Goal: Task Accomplishment & Management: Use online tool/utility

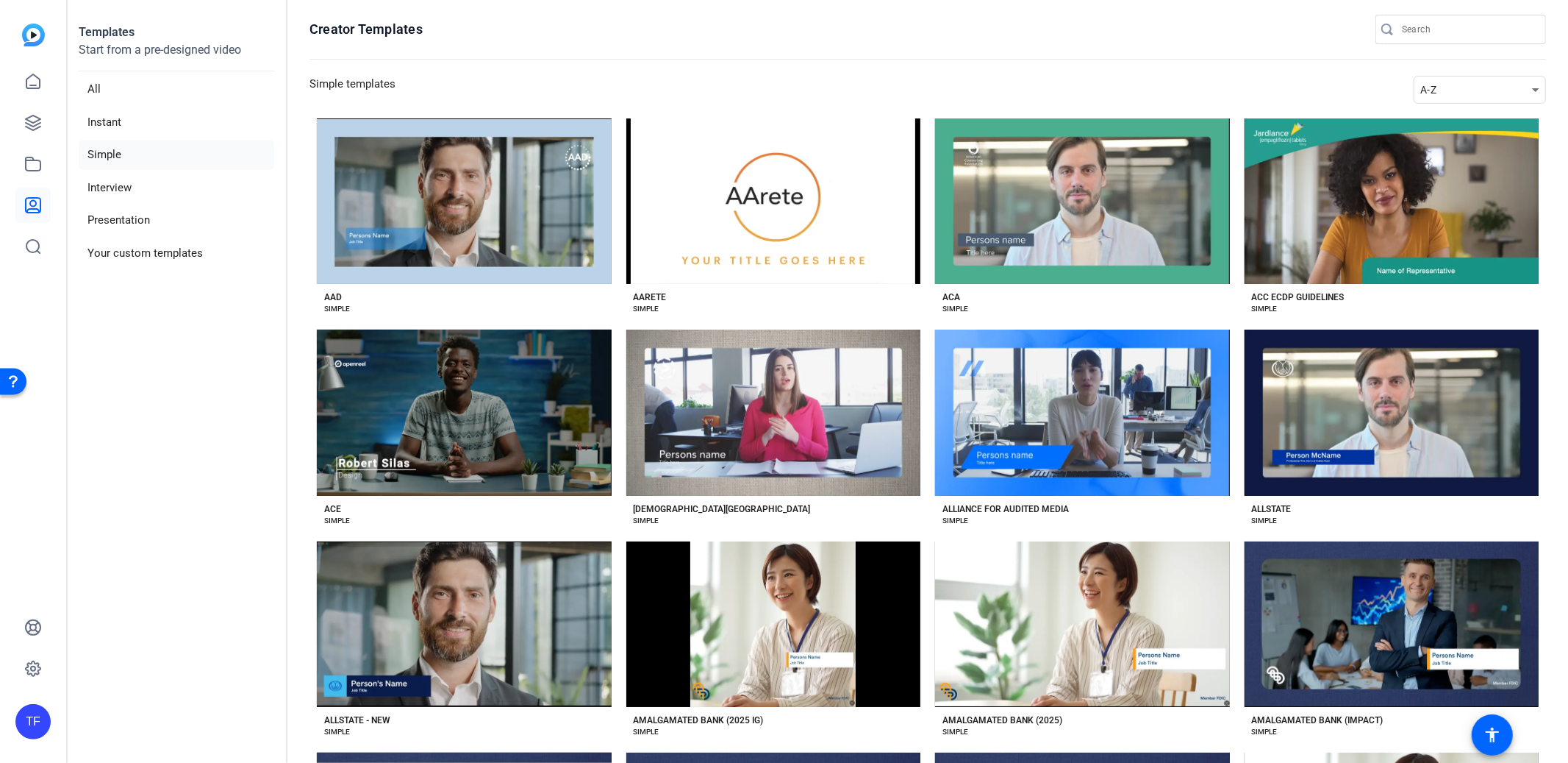
click at [1443, 91] on div "A-Z" at bounding box center [1476, 90] width 112 height 17
click at [1440, 107] on span "Newest" at bounding box center [1438, 116] width 31 height 17
click at [1458, 93] on div "A-Z" at bounding box center [1476, 90] width 112 height 17
click at [1441, 117] on span "Newest" at bounding box center [1438, 116] width 31 height 17
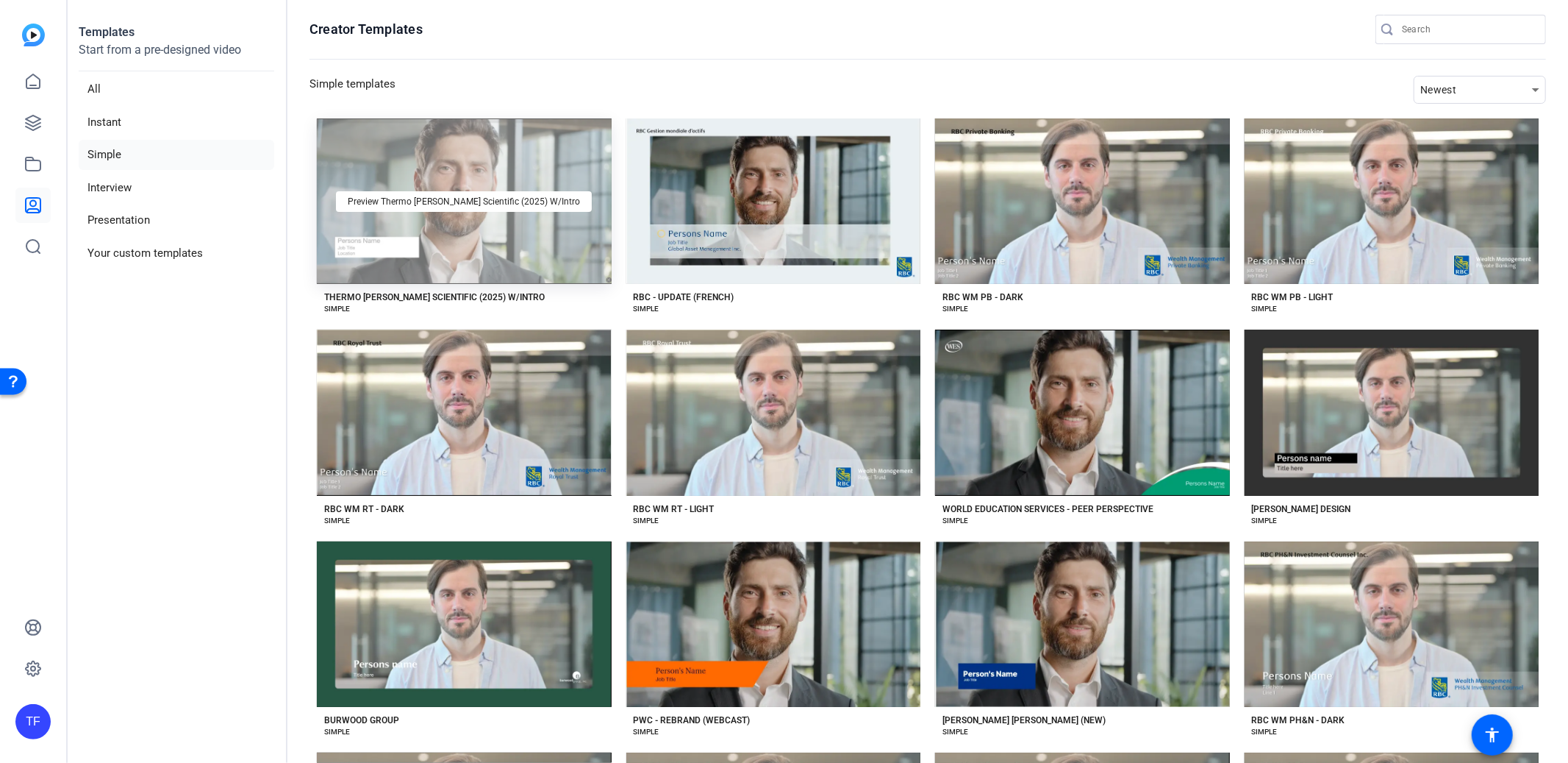
click at [599, 195] on div "Preview Thermo [PERSON_NAME] Scientific (2025) W/Intro" at bounding box center [463, 201] width 294 height 165
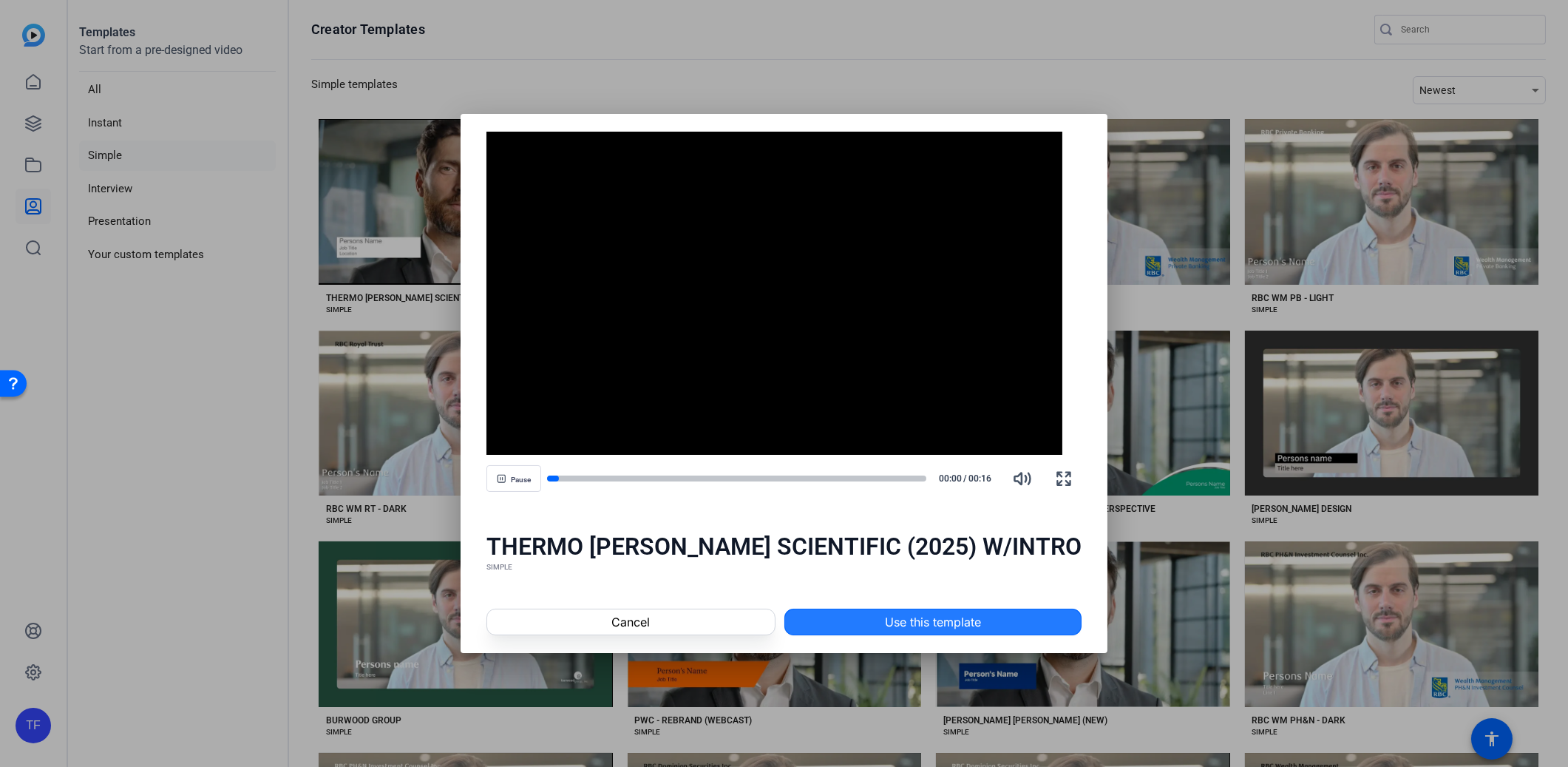
click at [941, 619] on span "Use this template" at bounding box center [933, 622] width 96 height 18
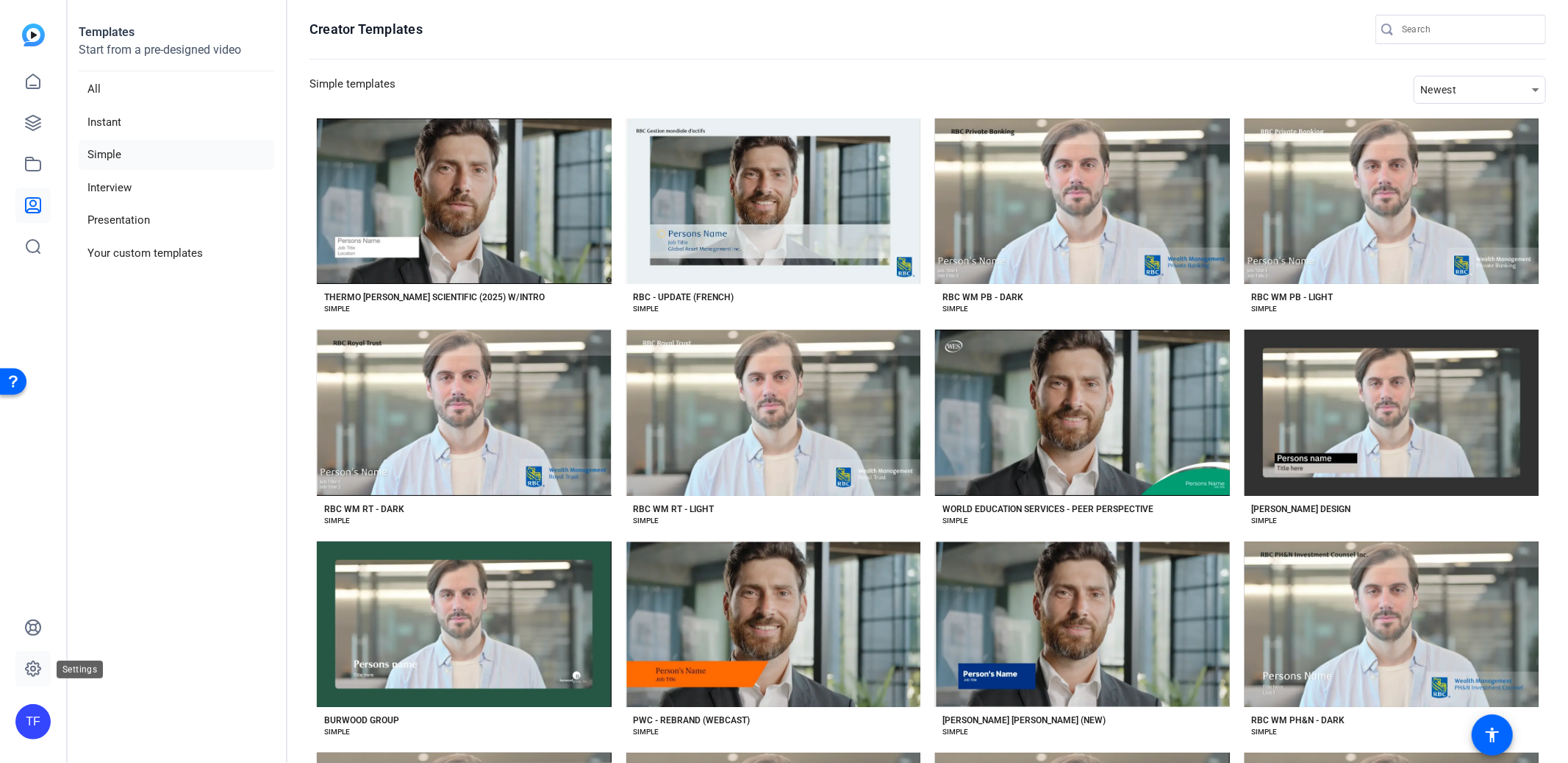
click at [40, 672] on icon at bounding box center [33, 669] width 17 height 17
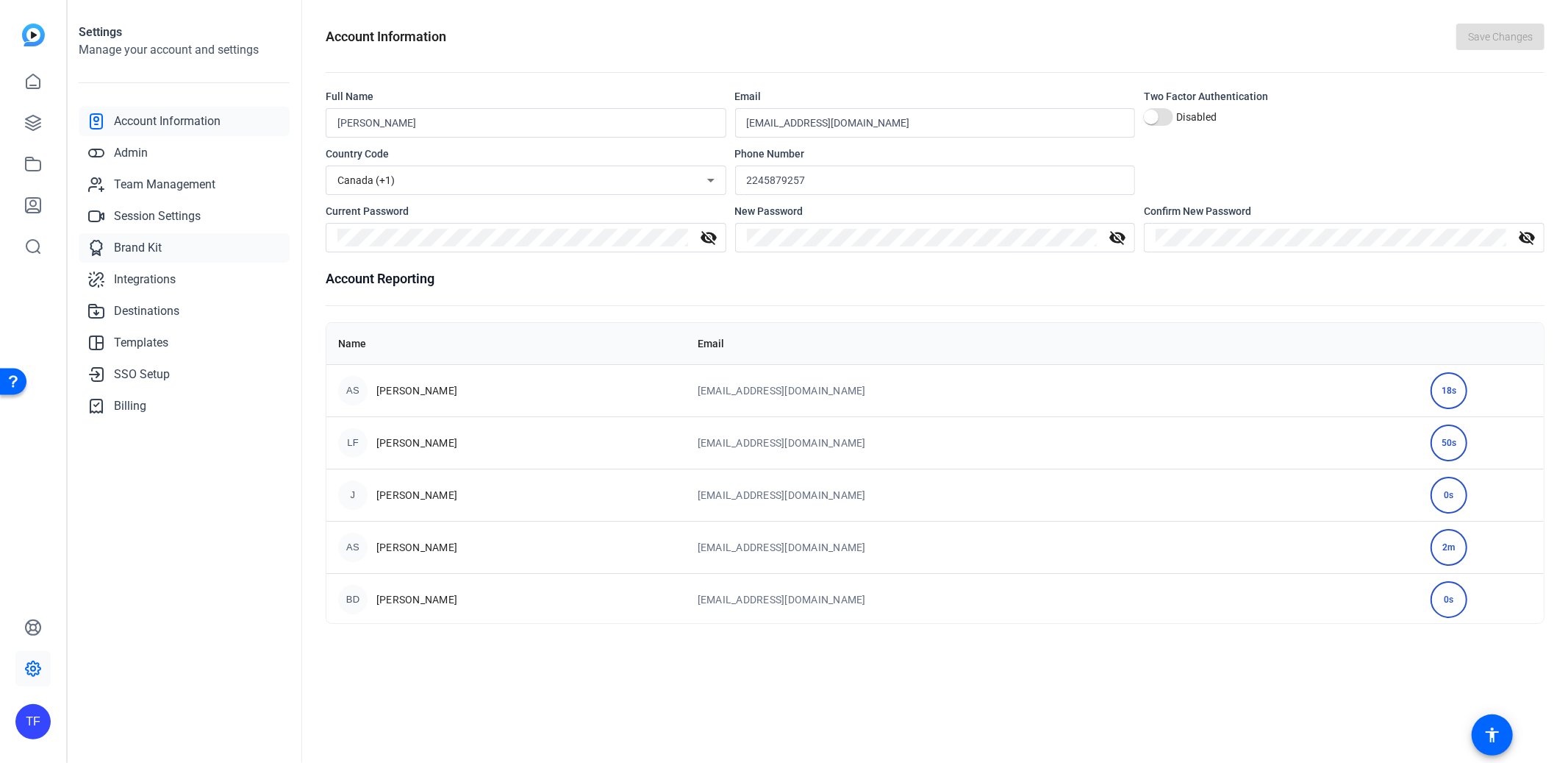
click at [136, 239] on span "Brand Kit" at bounding box center [138, 248] width 48 height 17
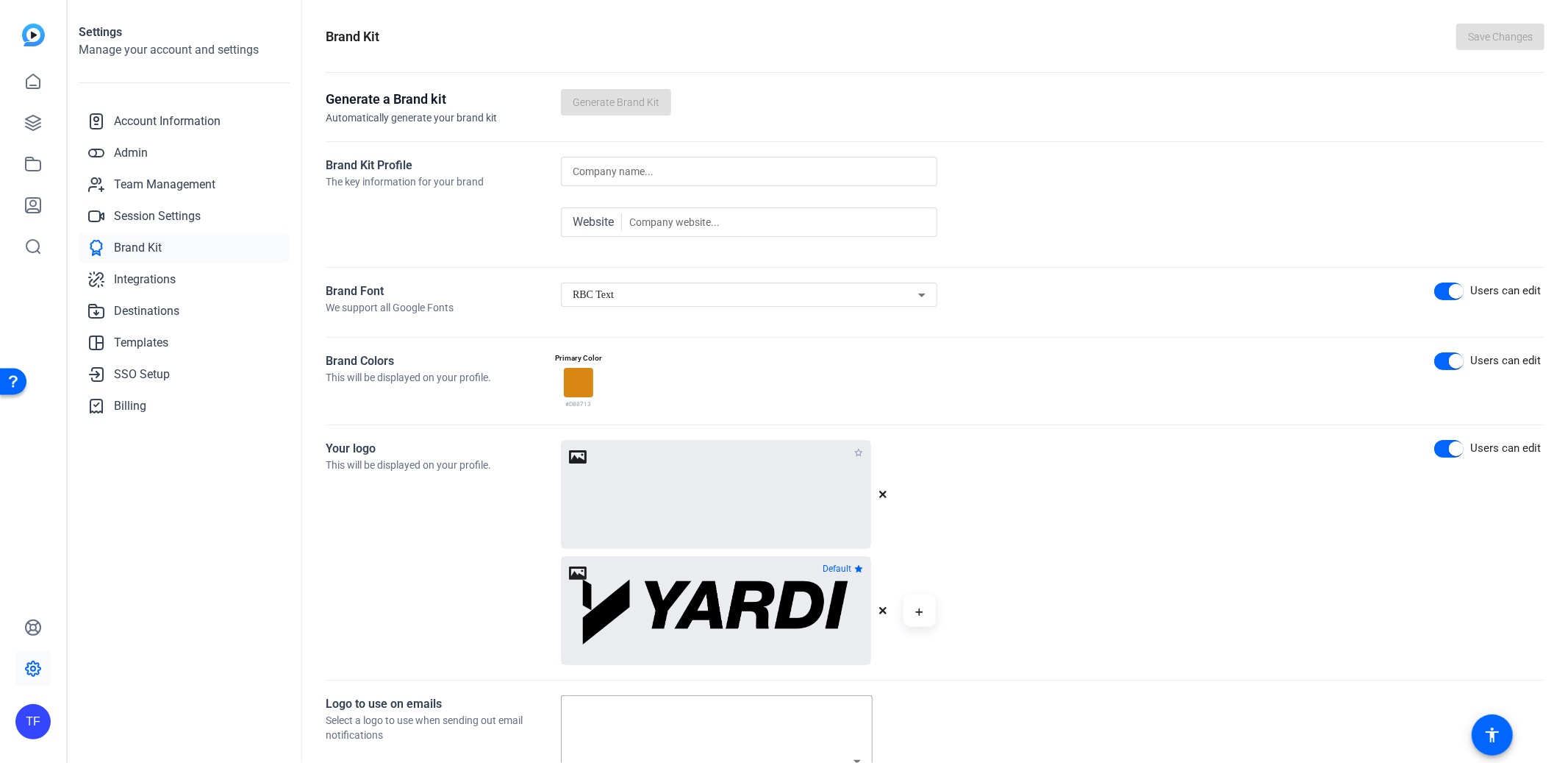
click at [659, 286] on div "RBC Text" at bounding box center [745, 295] width 345 height 17
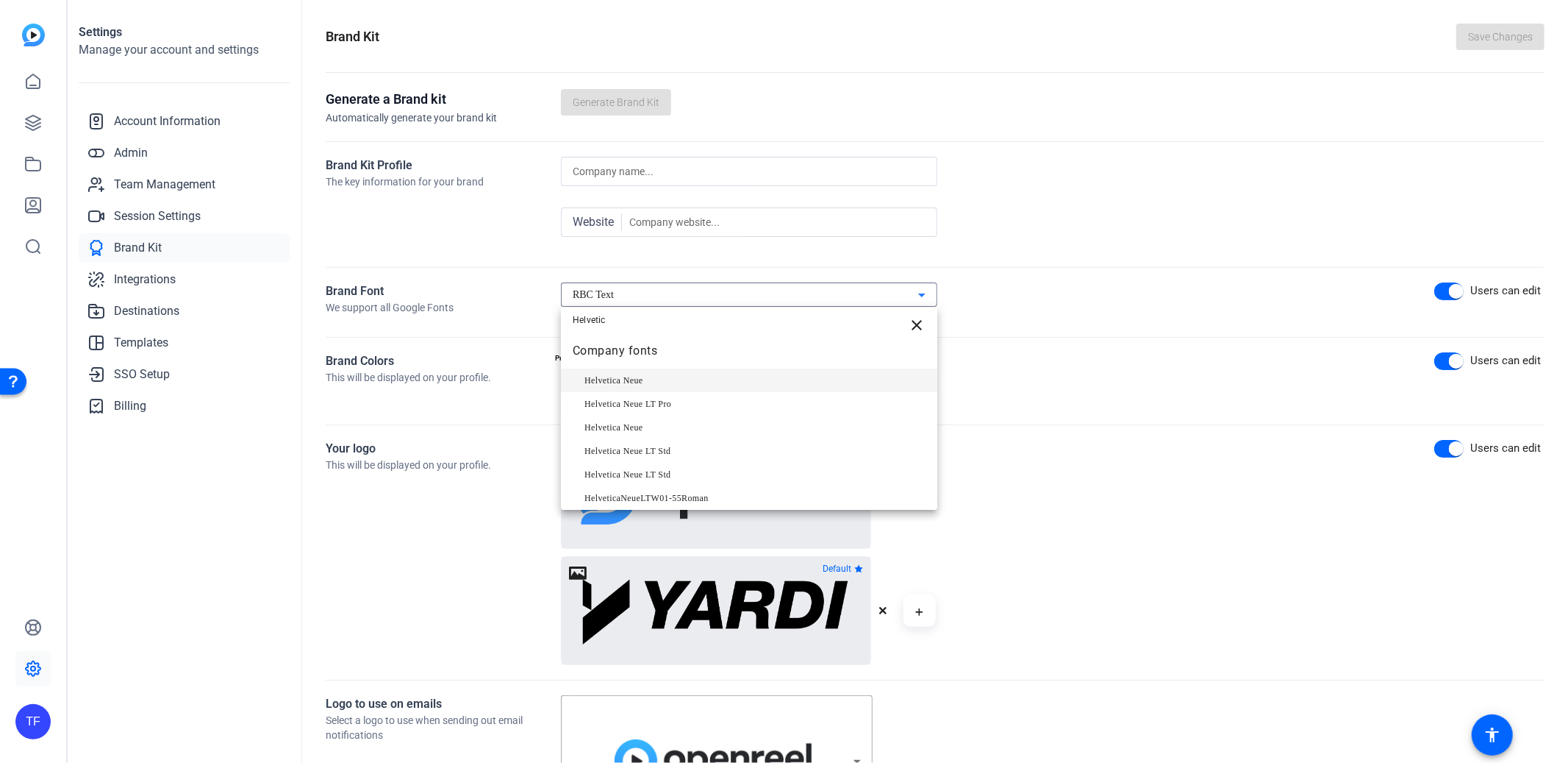
type input "Helvetic"
click at [625, 384] on span "Helvetica Neue" at bounding box center [613, 380] width 59 height 17
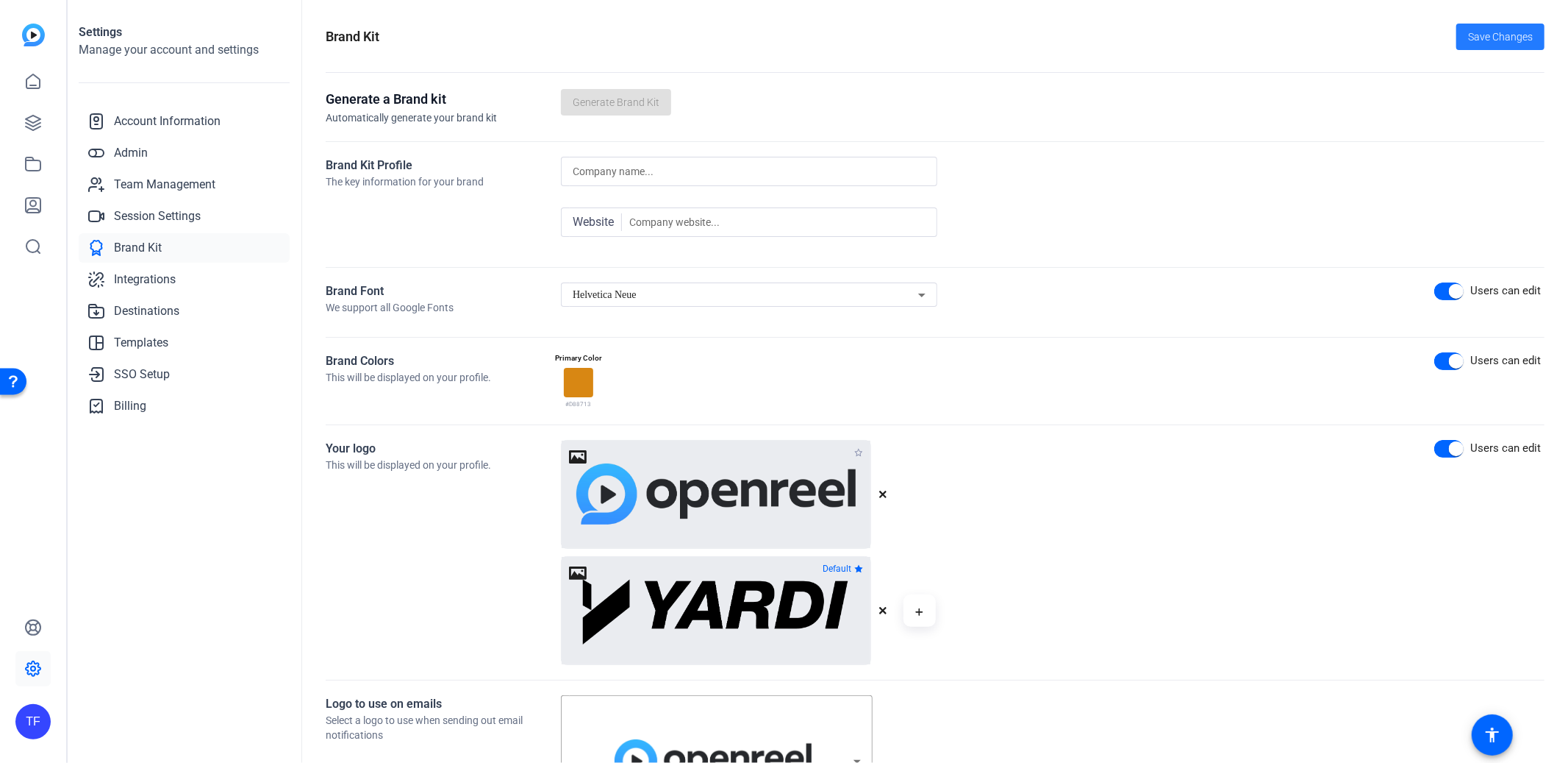
click at [1468, 50] on span at bounding box center [1500, 37] width 88 height 35
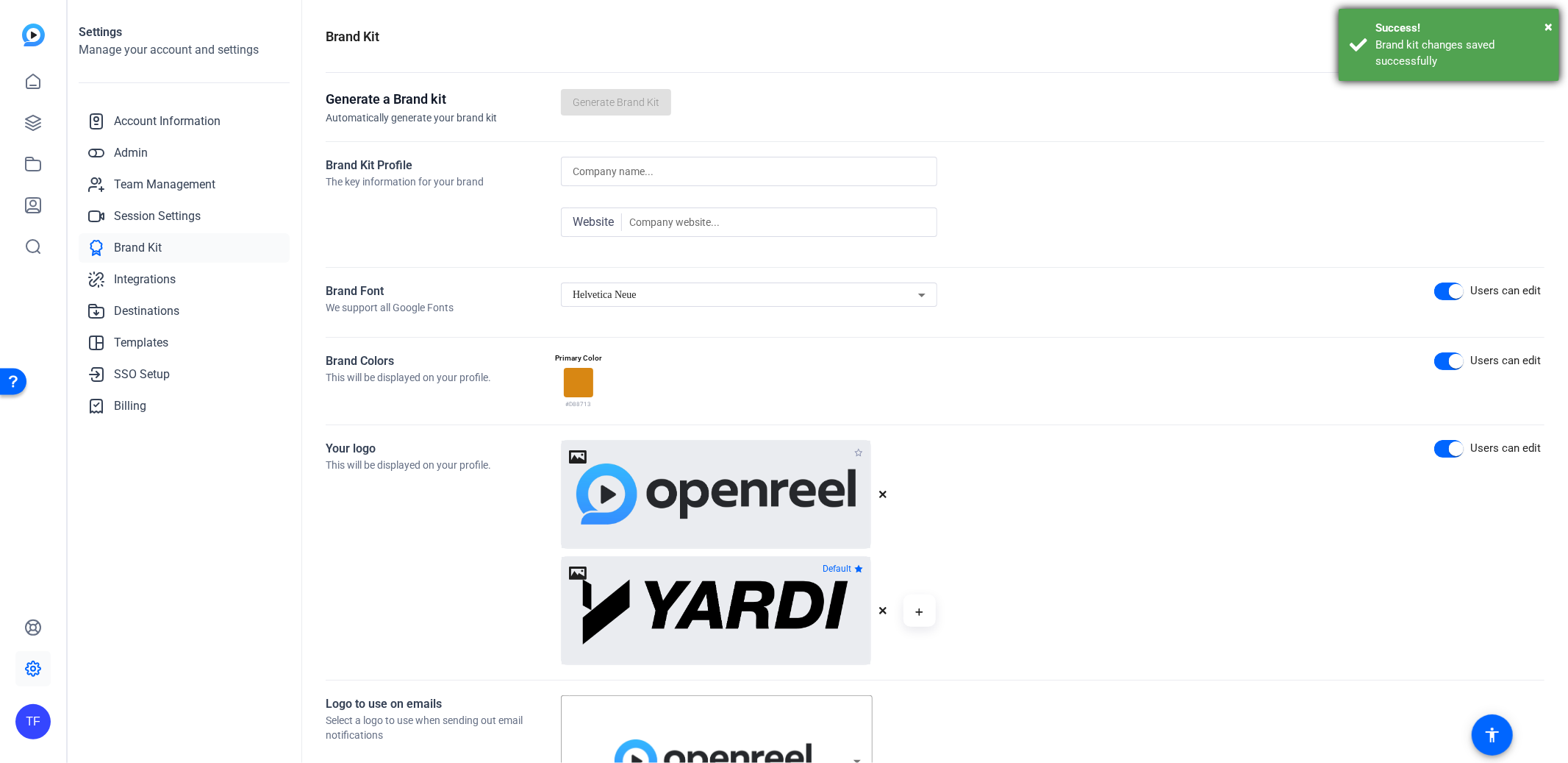
click at [1378, 40] on div "Brand kit changes saved successfully" at bounding box center [1462, 53] width 173 height 33
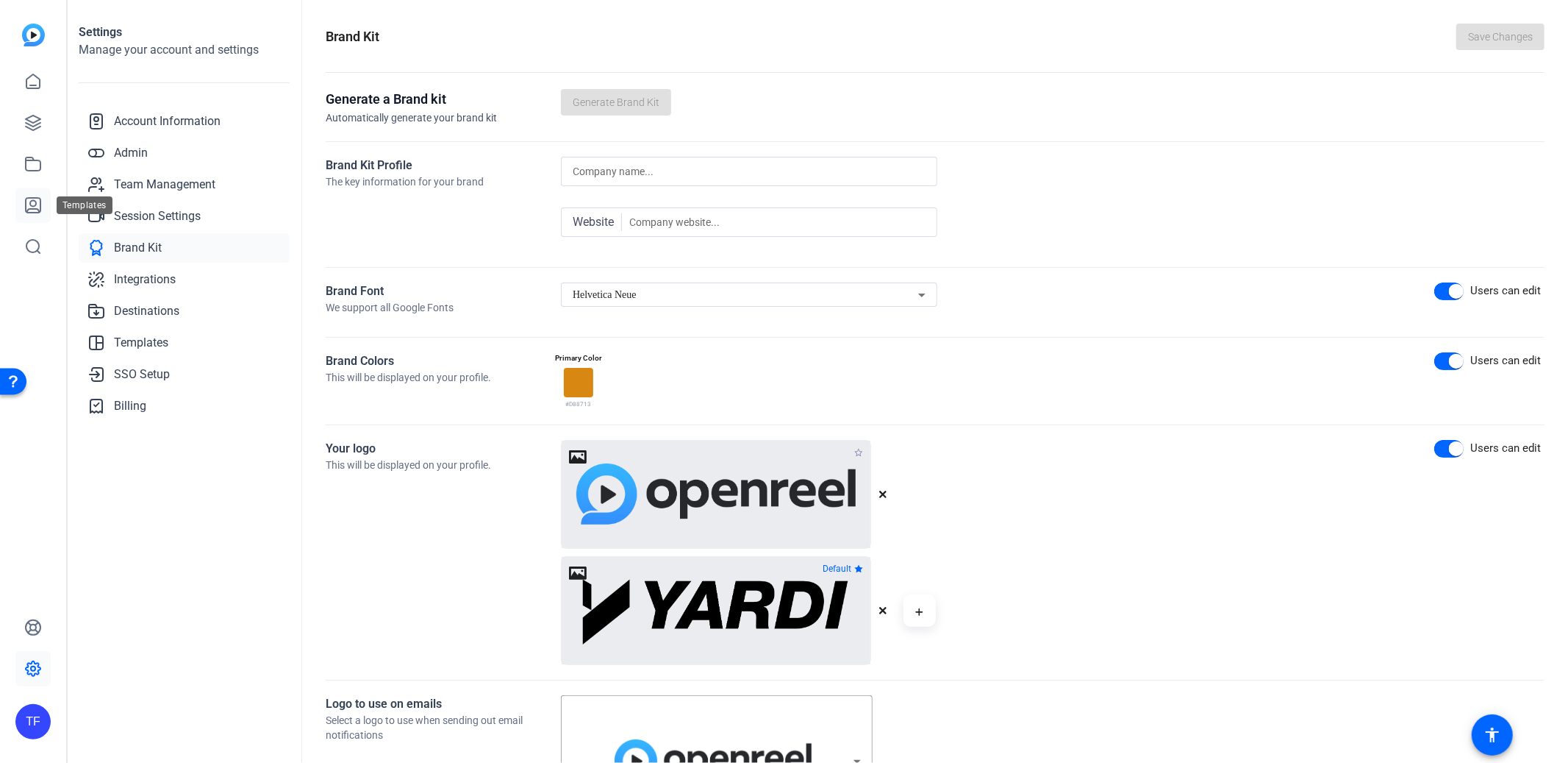
click at [33, 202] on icon at bounding box center [33, 205] width 17 height 17
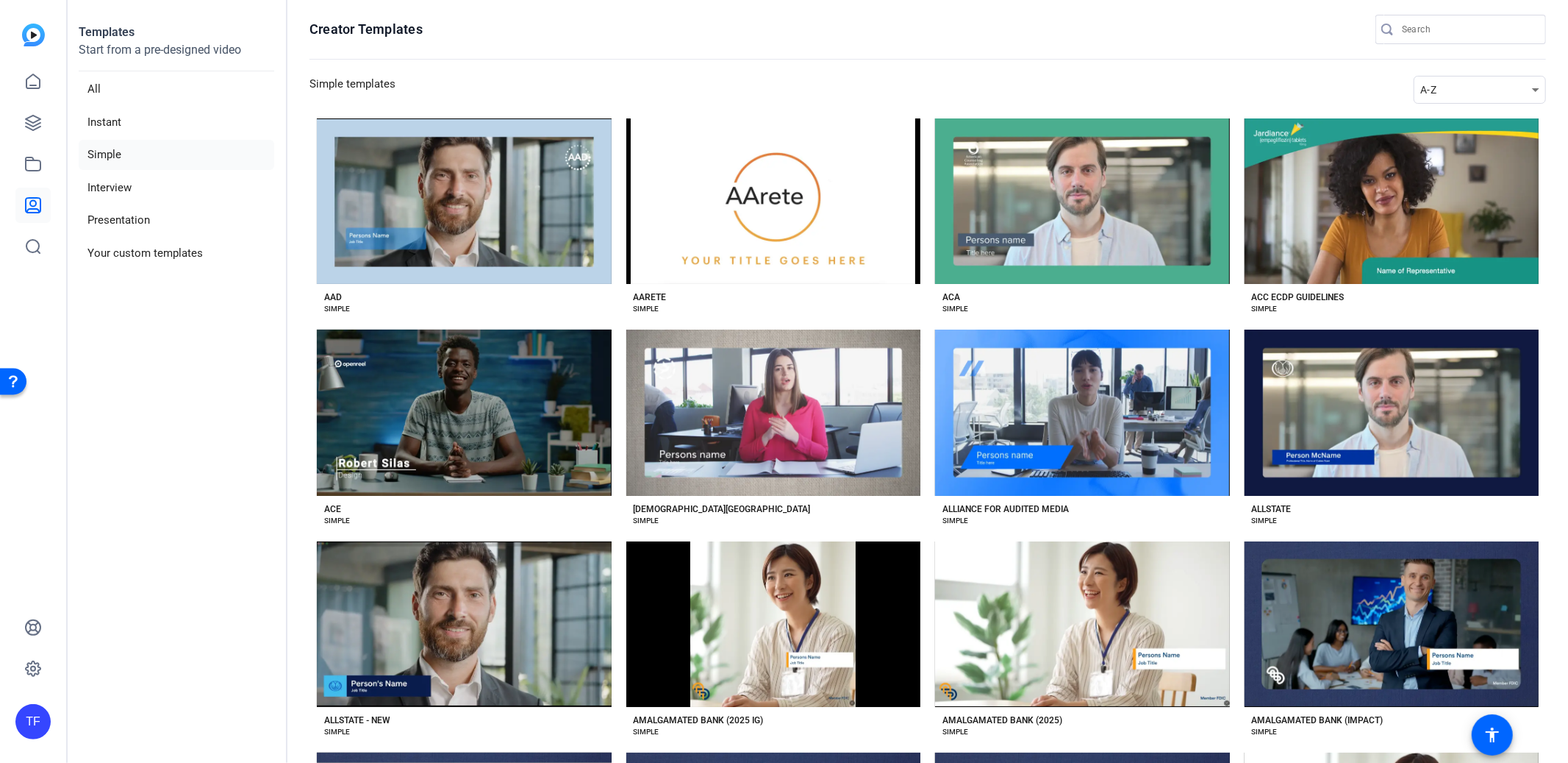
click at [1499, 83] on div "A-Z" at bounding box center [1476, 90] width 112 height 17
click at [1491, 110] on mat-option "Newest" at bounding box center [1477, 117] width 133 height 24
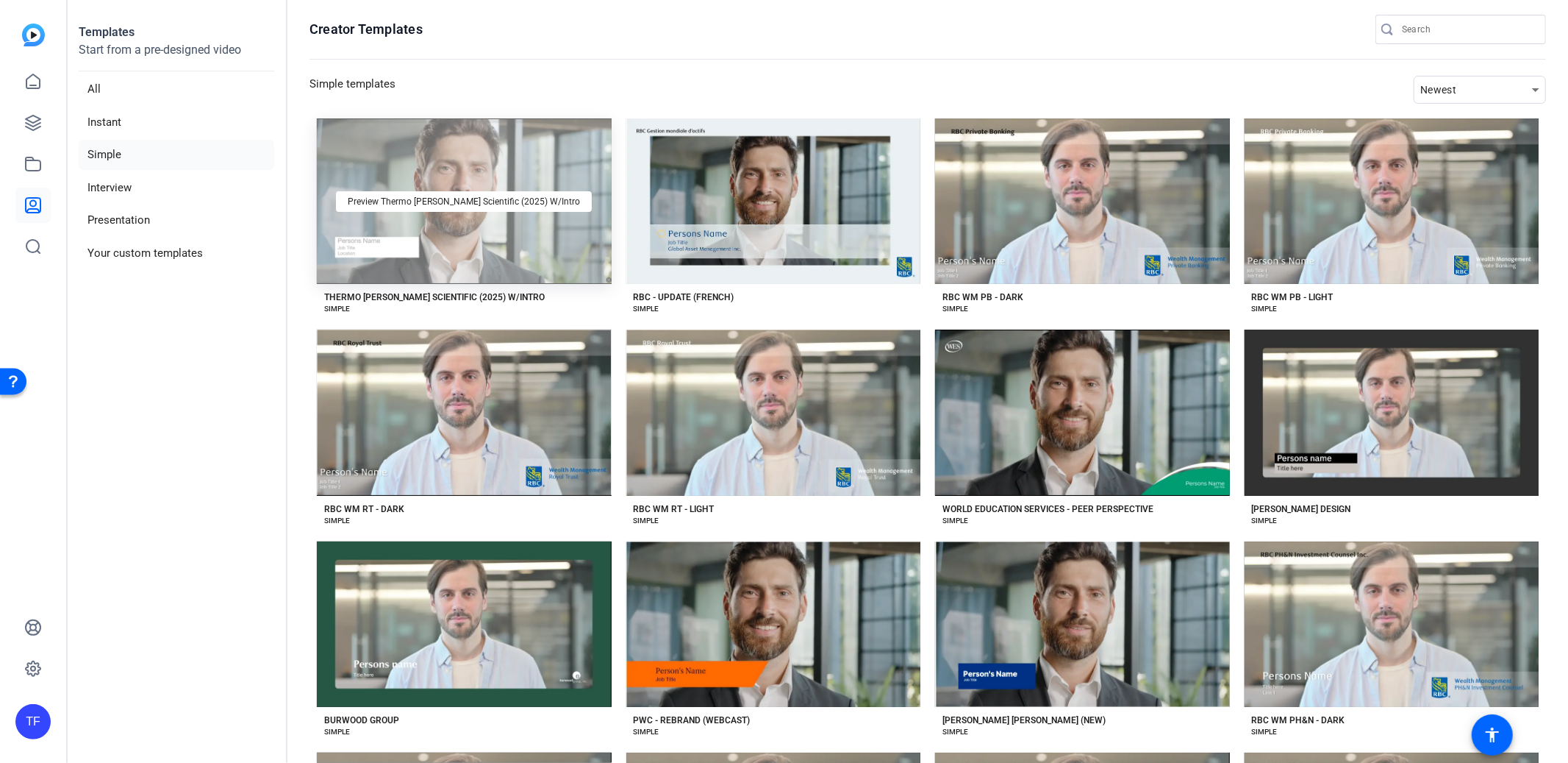
click at [467, 228] on div "Preview Thermo [PERSON_NAME] Scientific (2025) W/Intro" at bounding box center [463, 201] width 294 height 165
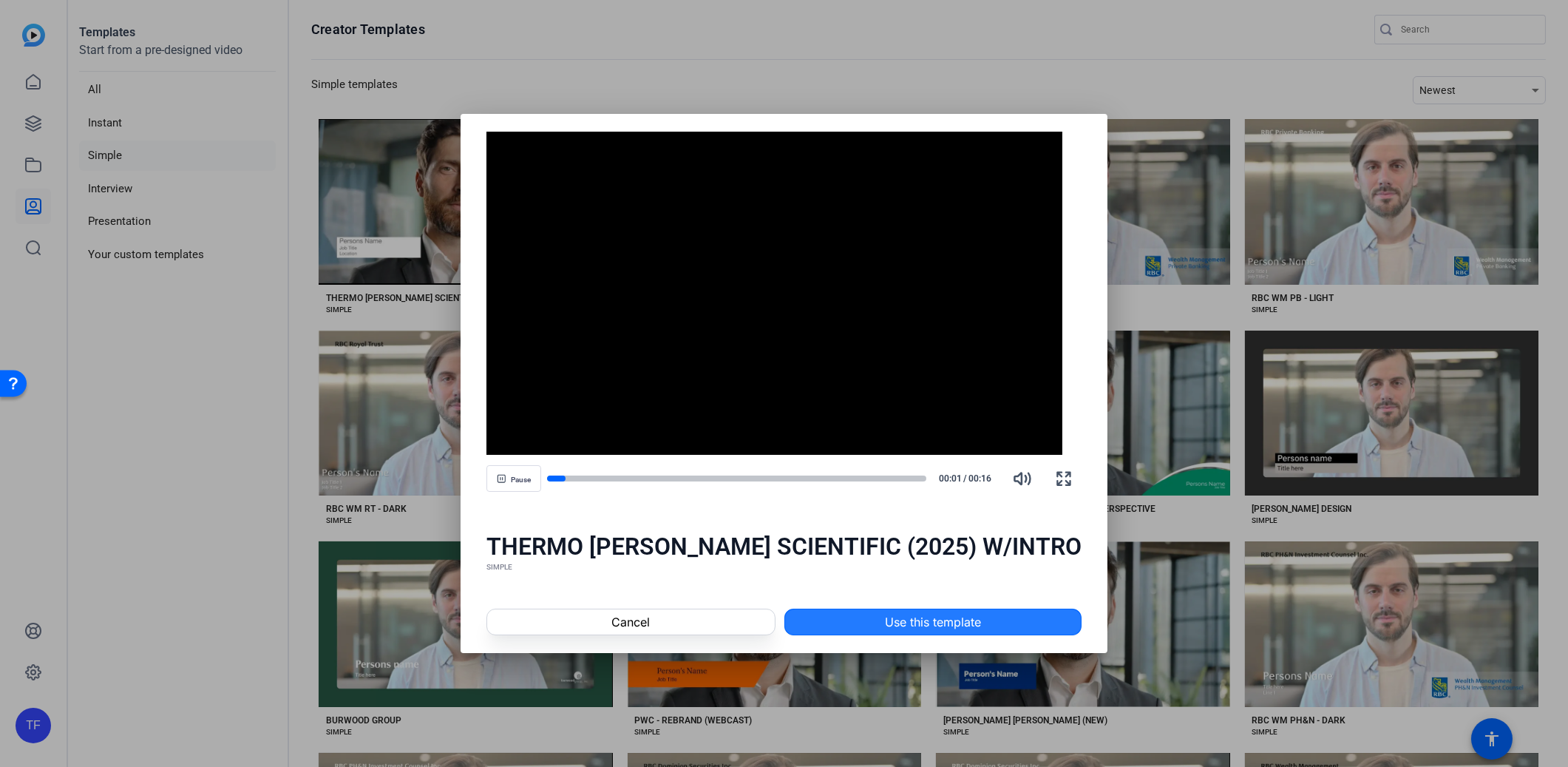
click at [948, 627] on span "Use this template" at bounding box center [933, 622] width 96 height 18
